Goal: Transaction & Acquisition: Purchase product/service

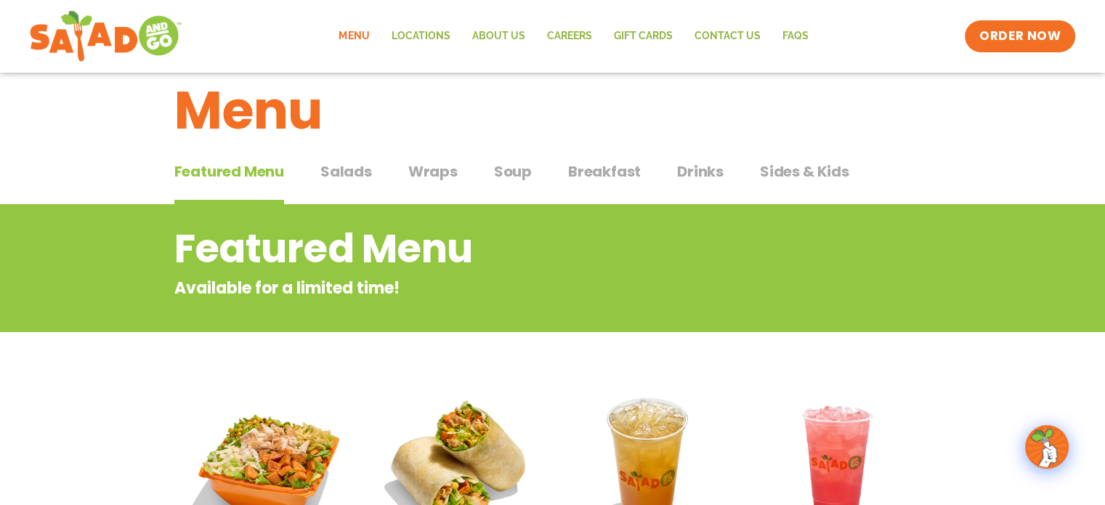
scroll to position [25, 0]
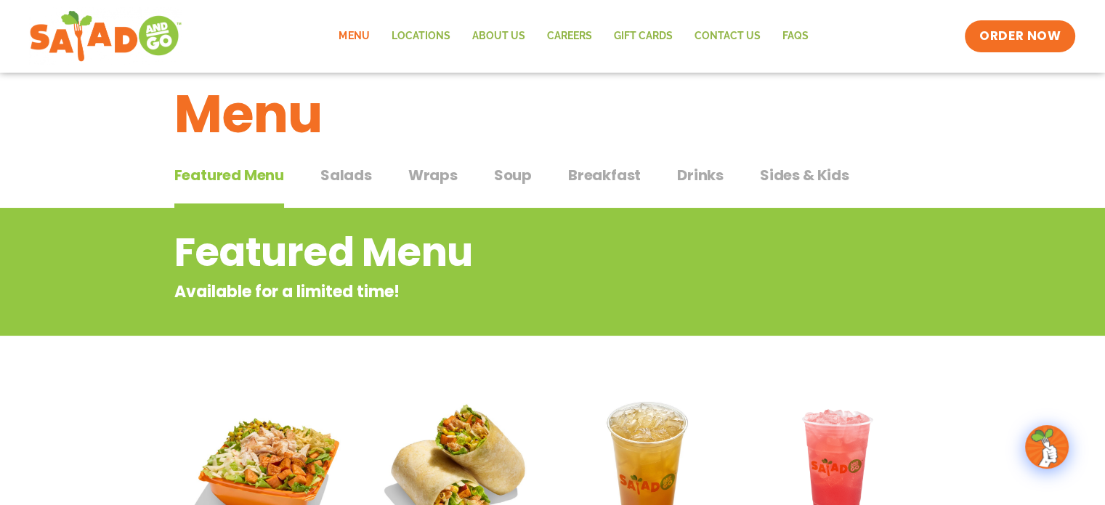
click at [342, 178] on span "Salads" at bounding box center [346, 175] width 52 height 22
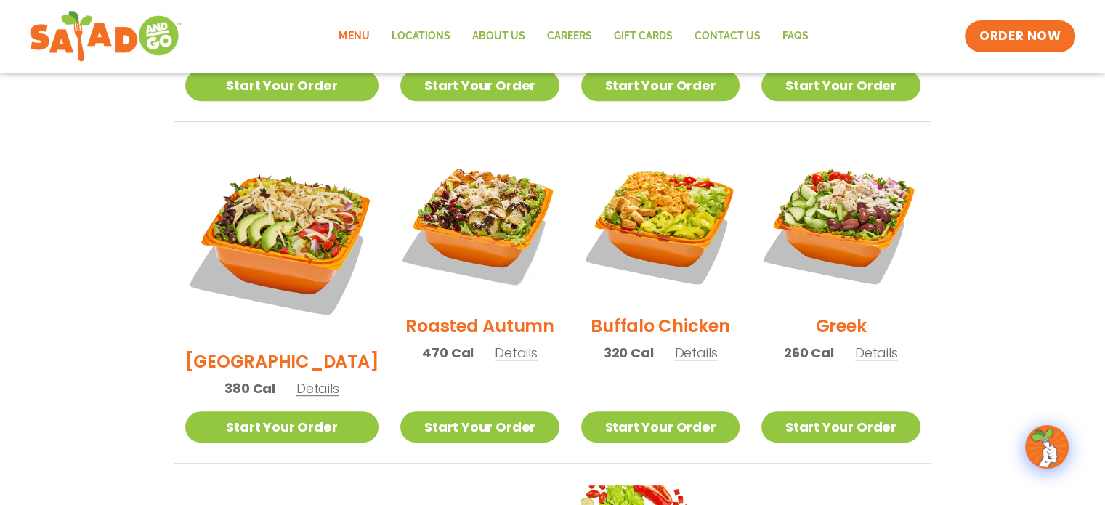
scroll to position [703, 0]
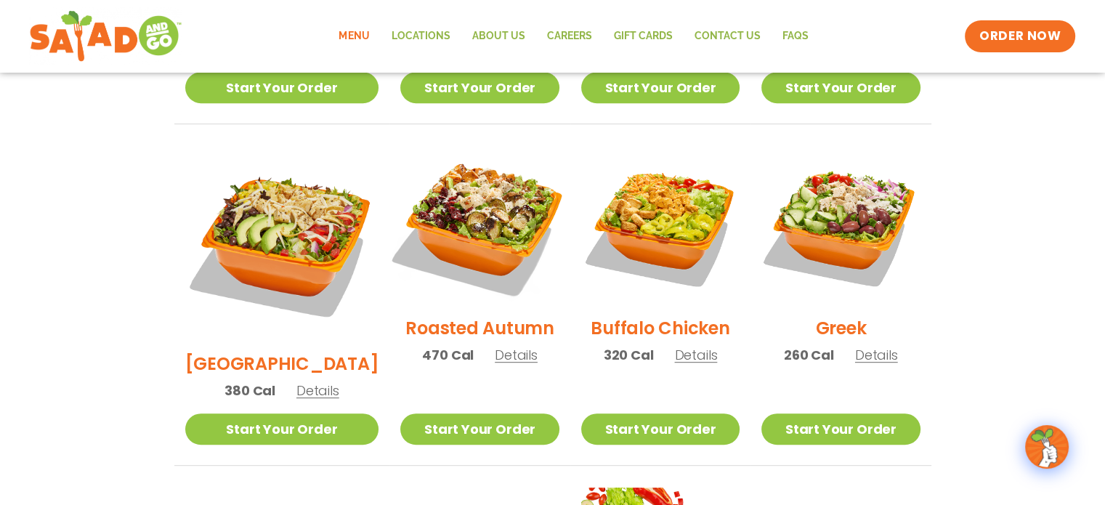
click at [473, 198] on img at bounding box center [479, 225] width 186 height 186
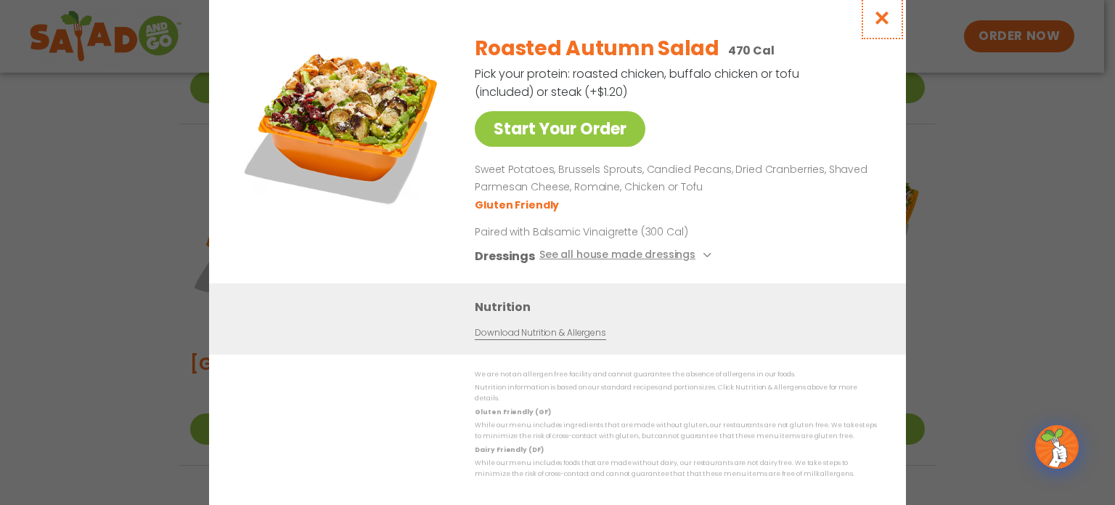
click at [877, 23] on icon "Close modal" at bounding box center [883, 17] width 18 height 15
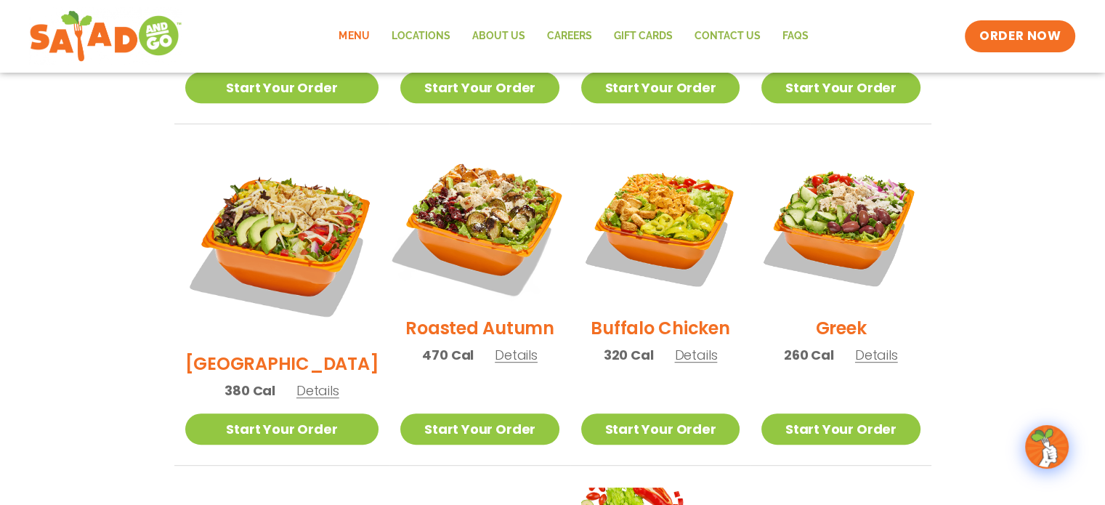
click at [455, 179] on img at bounding box center [479, 225] width 186 height 186
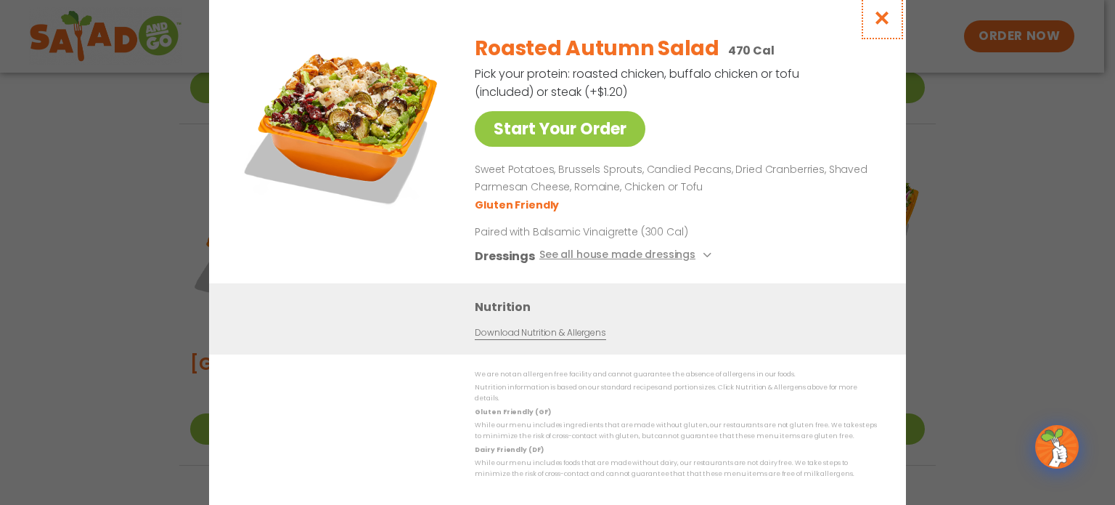
click at [885, 34] on button "Close modal" at bounding box center [882, 17] width 47 height 49
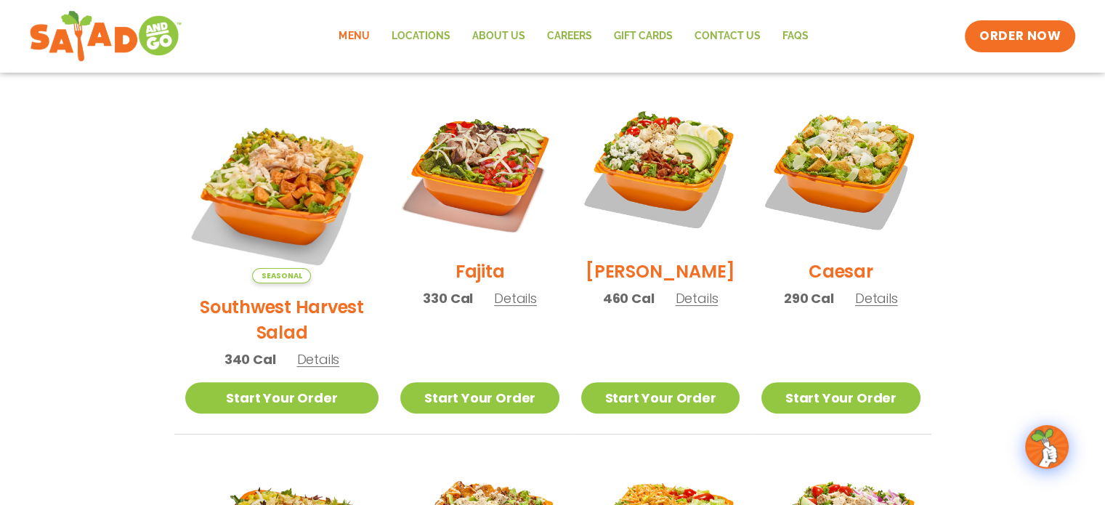
scroll to position [391, 0]
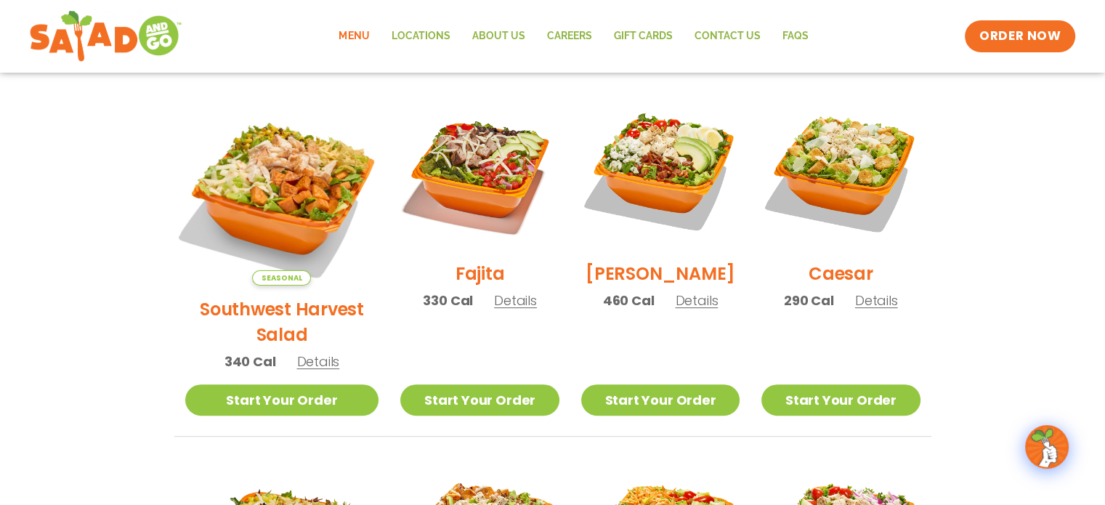
click at [261, 159] on img at bounding box center [281, 188] width 227 height 227
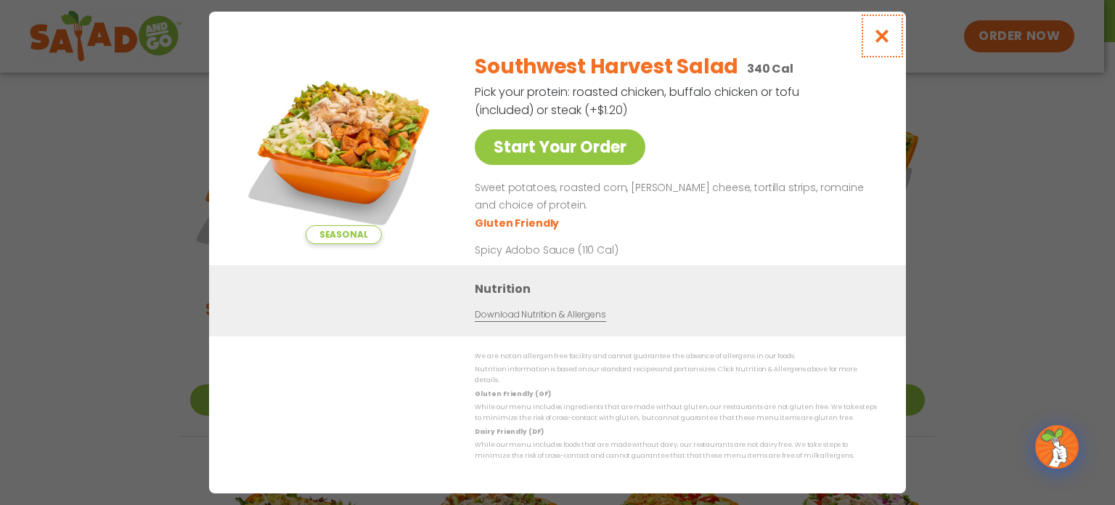
click at [887, 37] on icon "Close modal" at bounding box center [883, 35] width 18 height 15
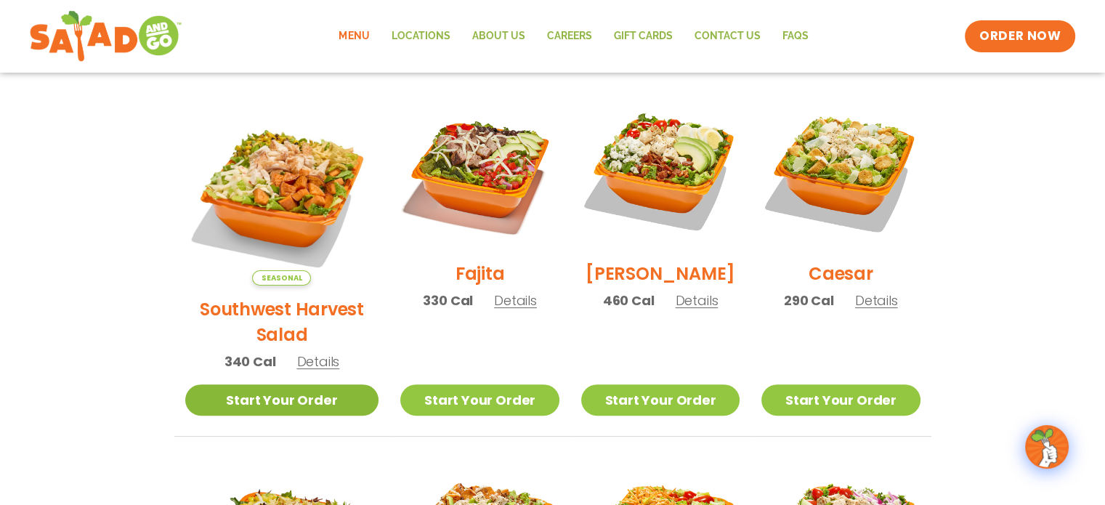
click at [277, 384] on link "Start Your Order" at bounding box center [282, 399] width 194 height 31
